Goal: Task Accomplishment & Management: Manage account settings

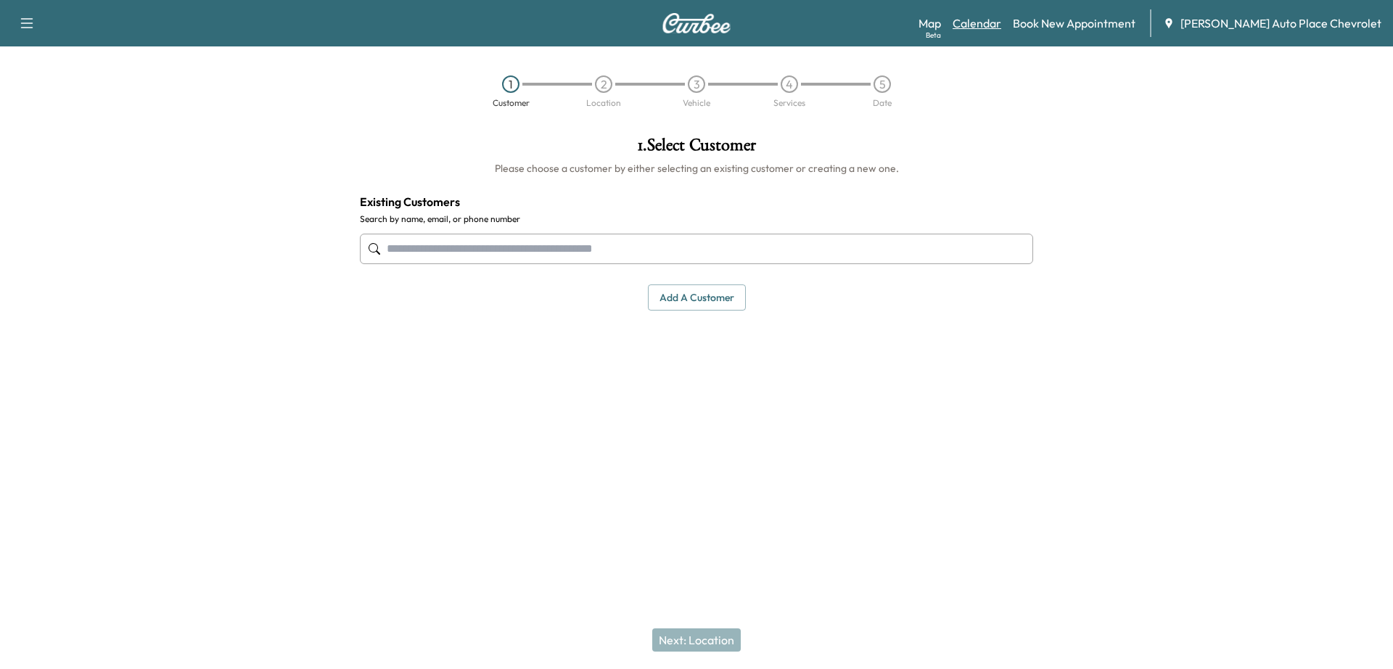
click at [1001, 24] on link "Calendar" at bounding box center [977, 23] width 49 height 17
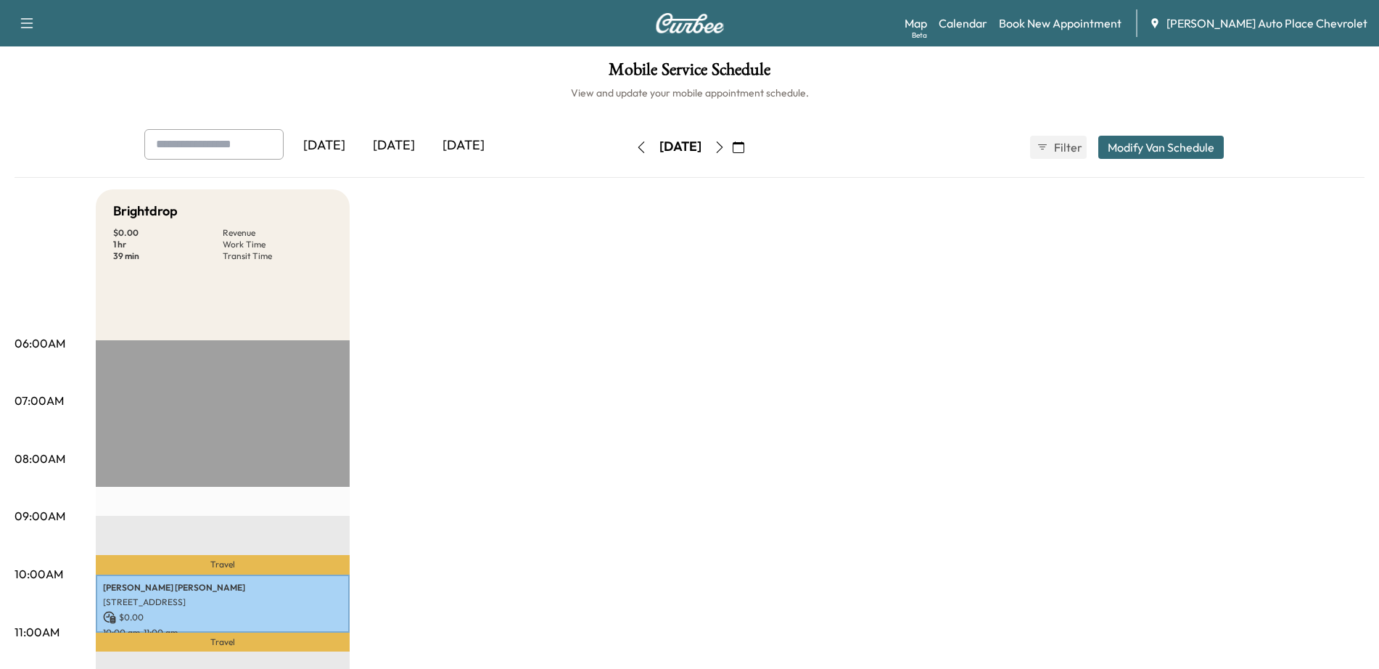
click at [726, 144] on icon "button" at bounding box center [720, 147] width 12 height 12
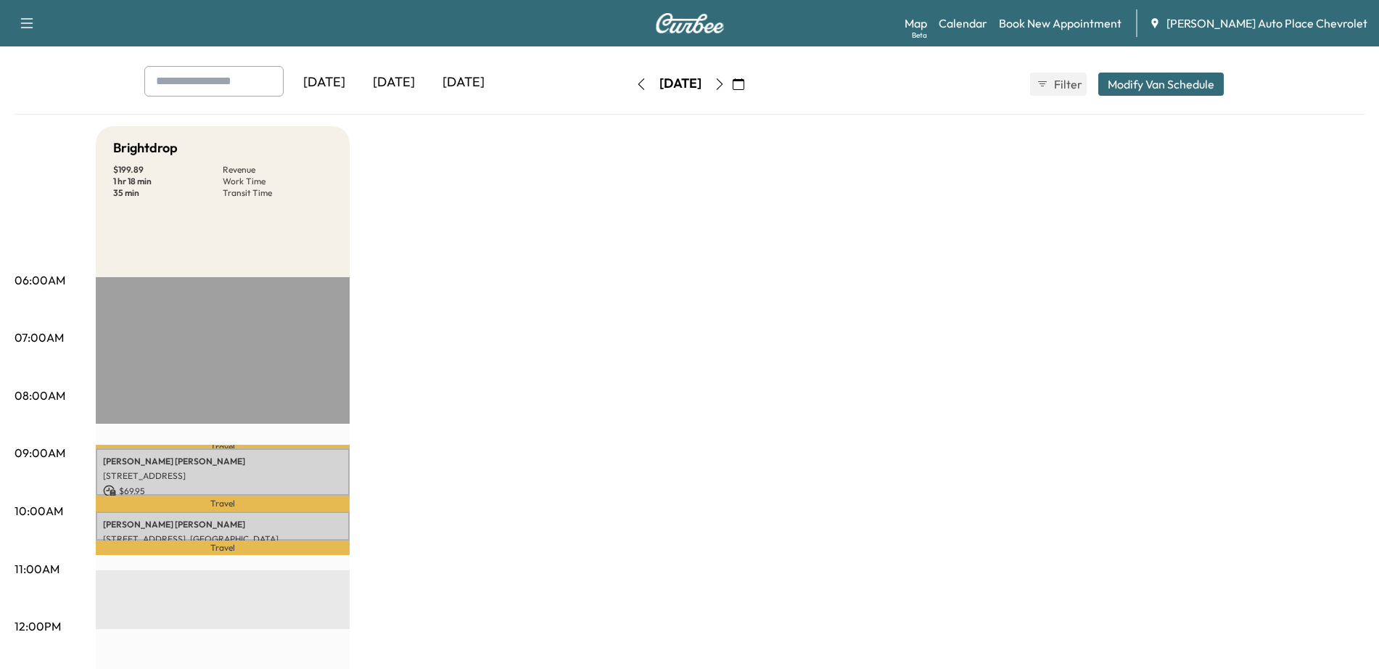
scroll to position [181, 0]
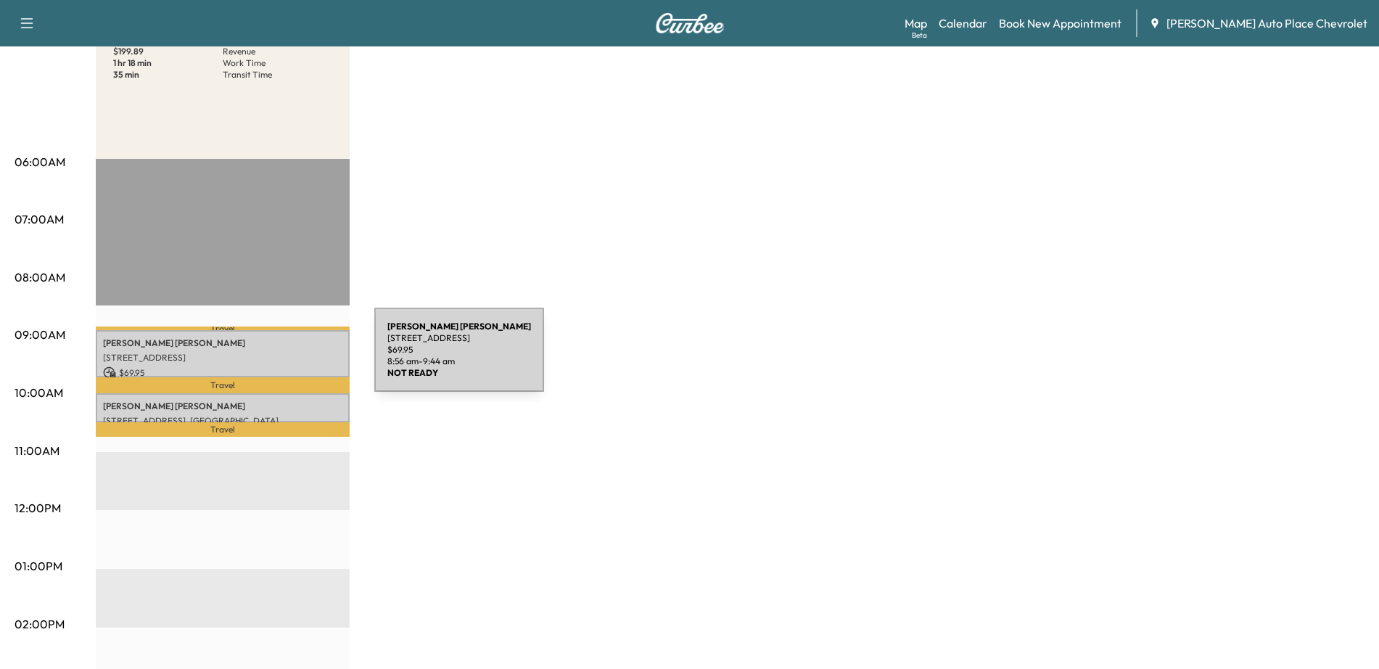
click at [266, 358] on p "[STREET_ADDRESS]" at bounding box center [222, 358] width 239 height 12
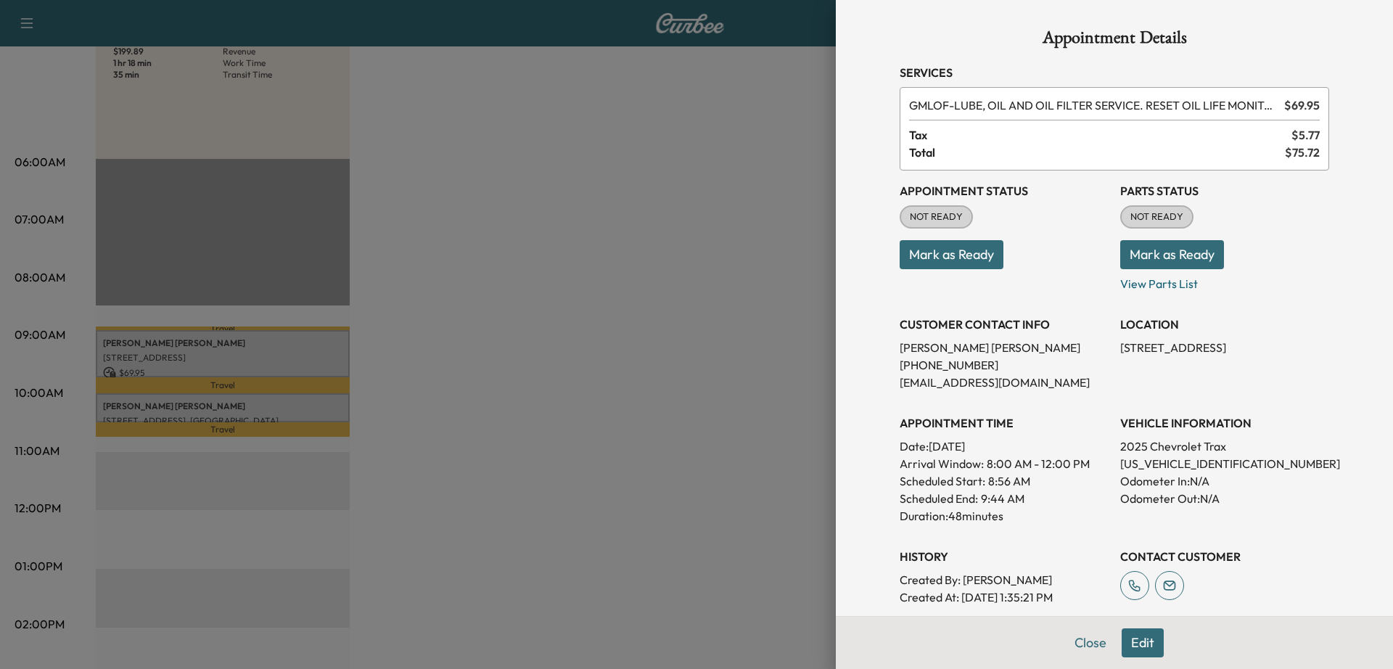
click at [964, 255] on button "Mark as Ready" at bounding box center [952, 254] width 104 height 29
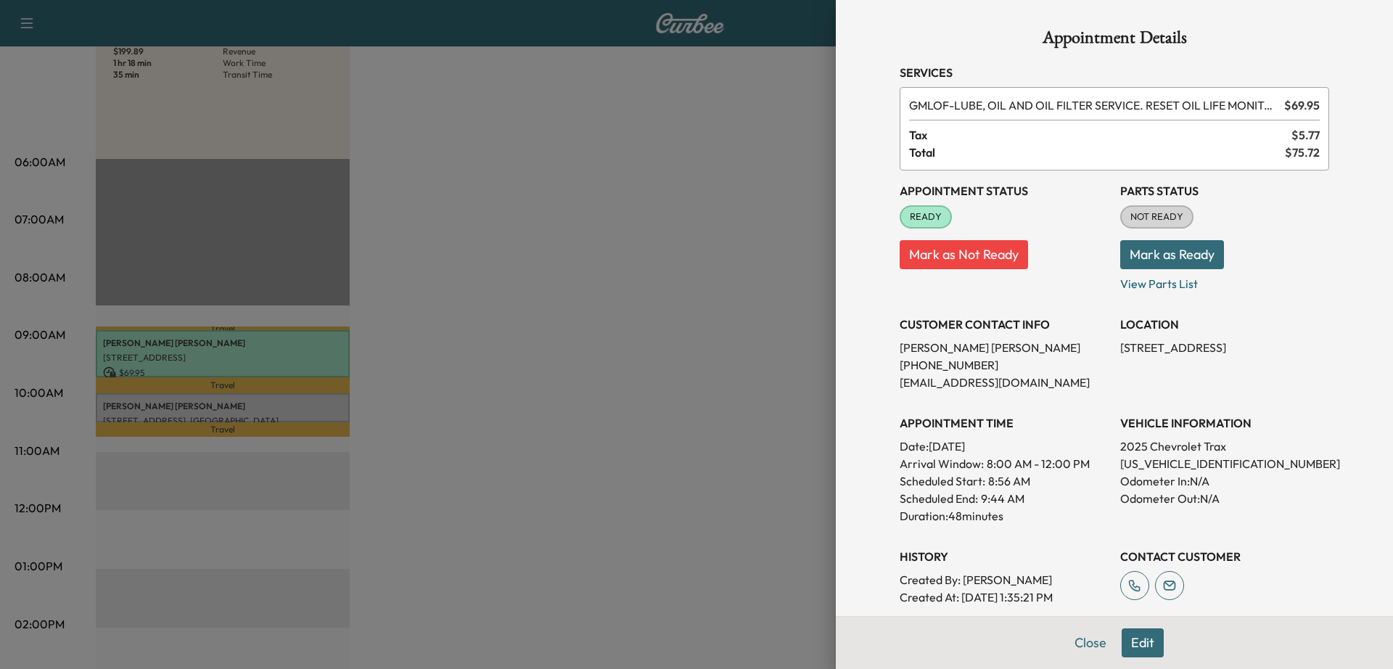
click at [1146, 254] on button "Mark as Ready" at bounding box center [1172, 254] width 104 height 29
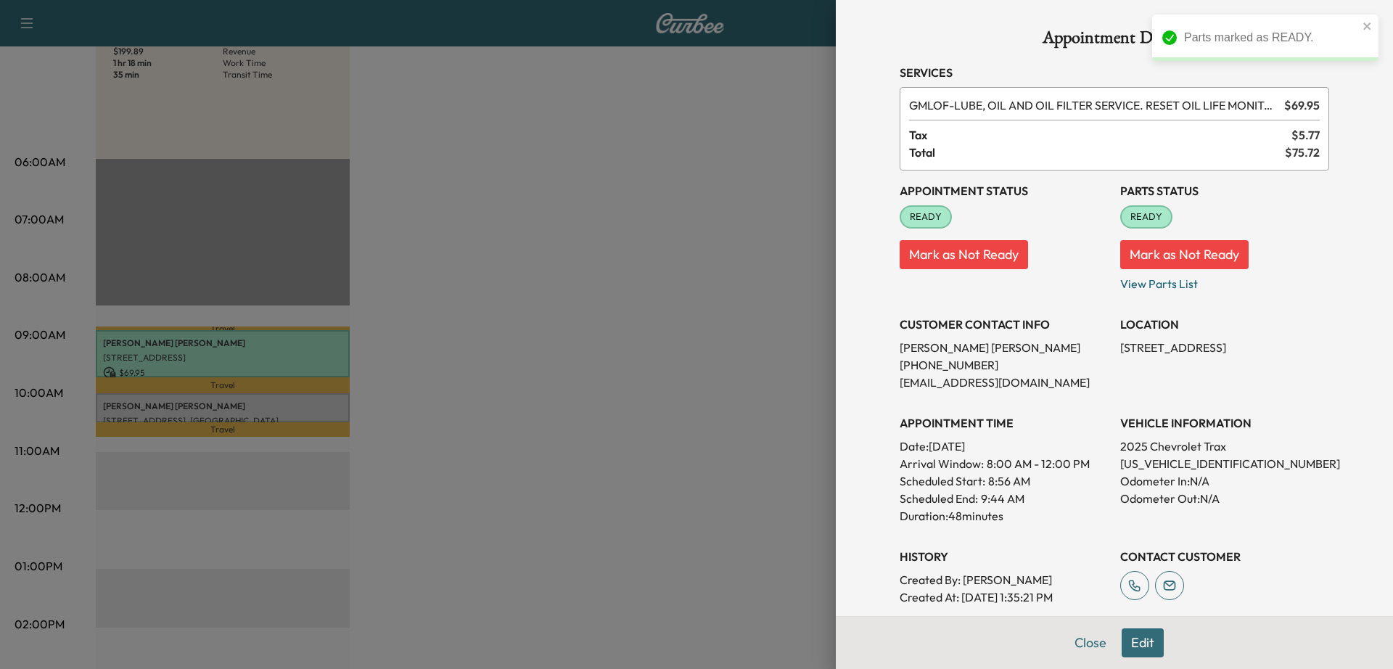
click at [633, 225] on div at bounding box center [696, 334] width 1393 height 669
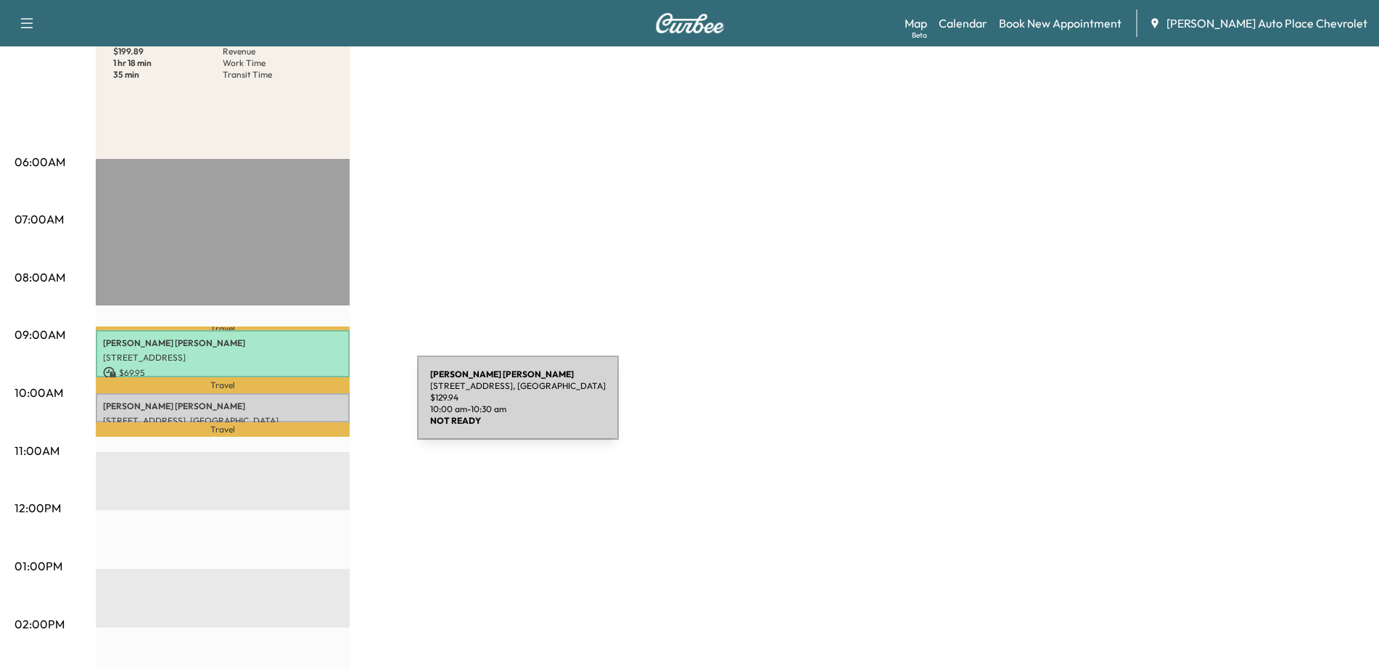
click at [308, 406] on p "JEFF BOLDMAN" at bounding box center [222, 407] width 239 height 12
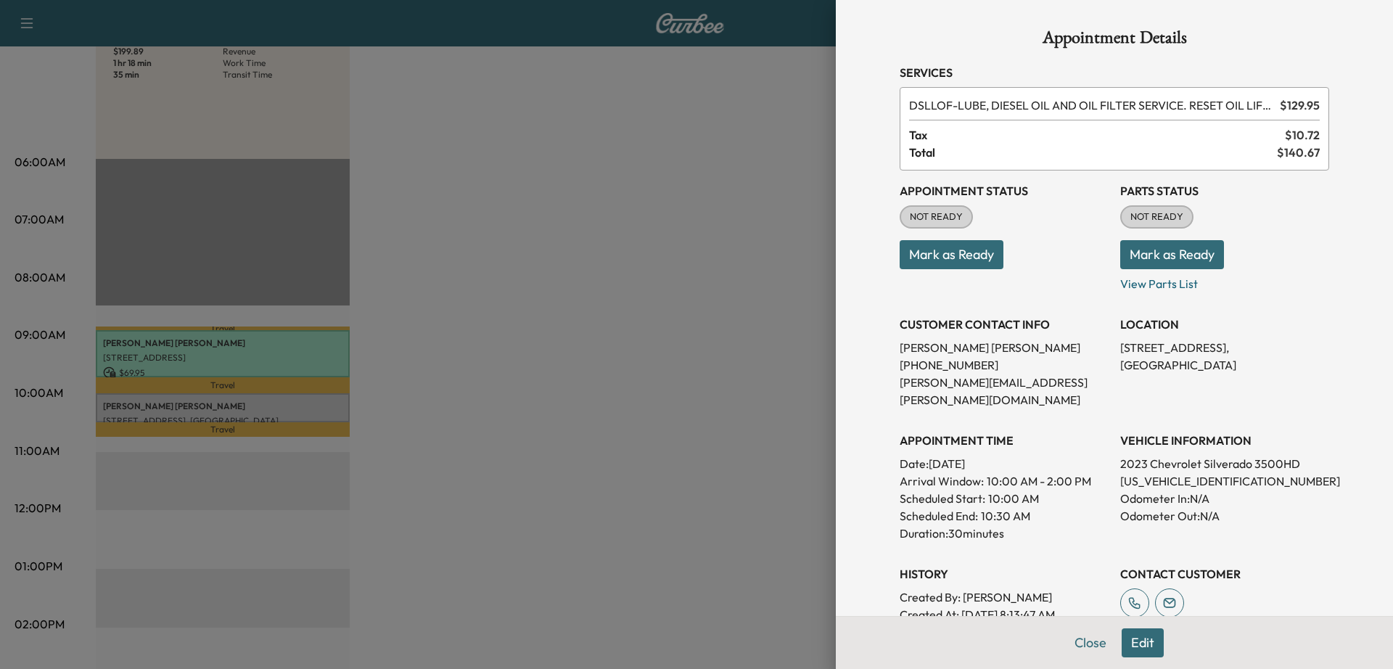
click at [964, 250] on button "Mark as Ready" at bounding box center [952, 254] width 104 height 29
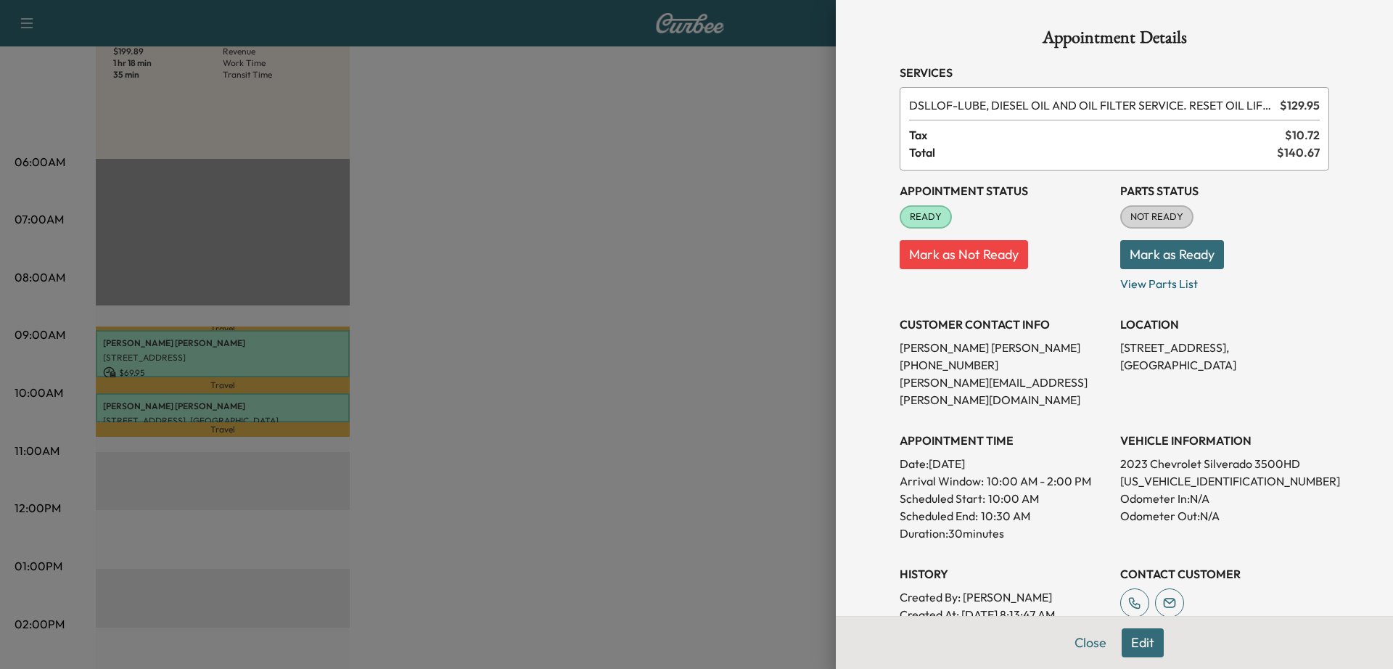
click at [1190, 258] on button "Mark as Ready" at bounding box center [1172, 254] width 104 height 29
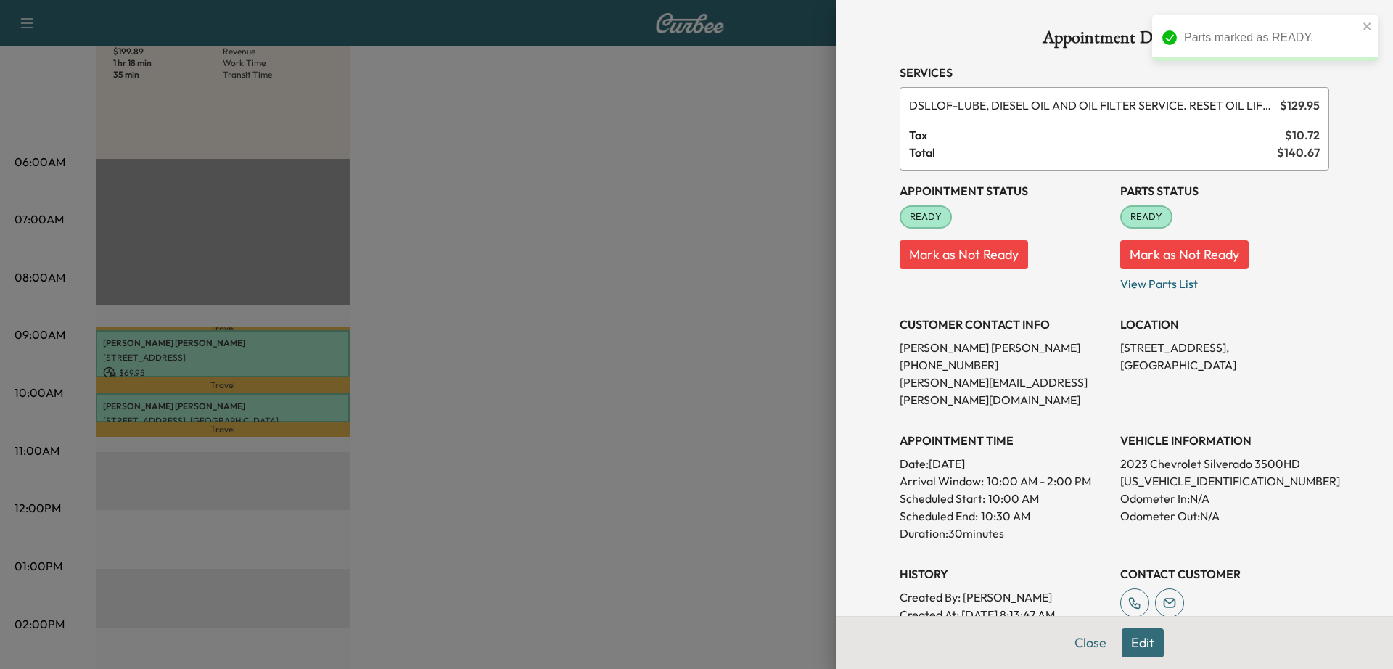
click at [682, 347] on div at bounding box center [696, 334] width 1393 height 669
